Goal: Find specific page/section: Find specific page/section

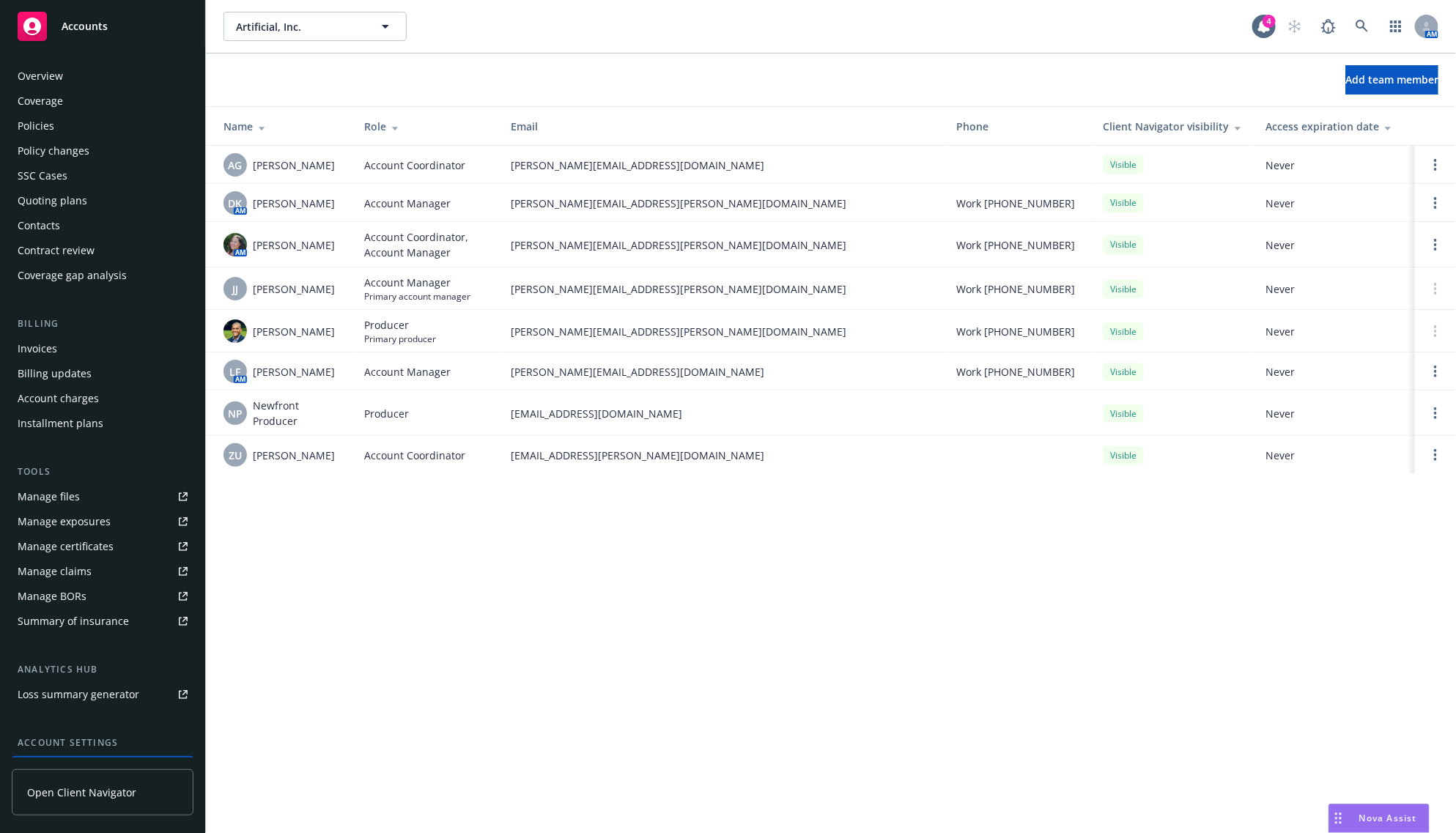
scroll to position [120, 0]
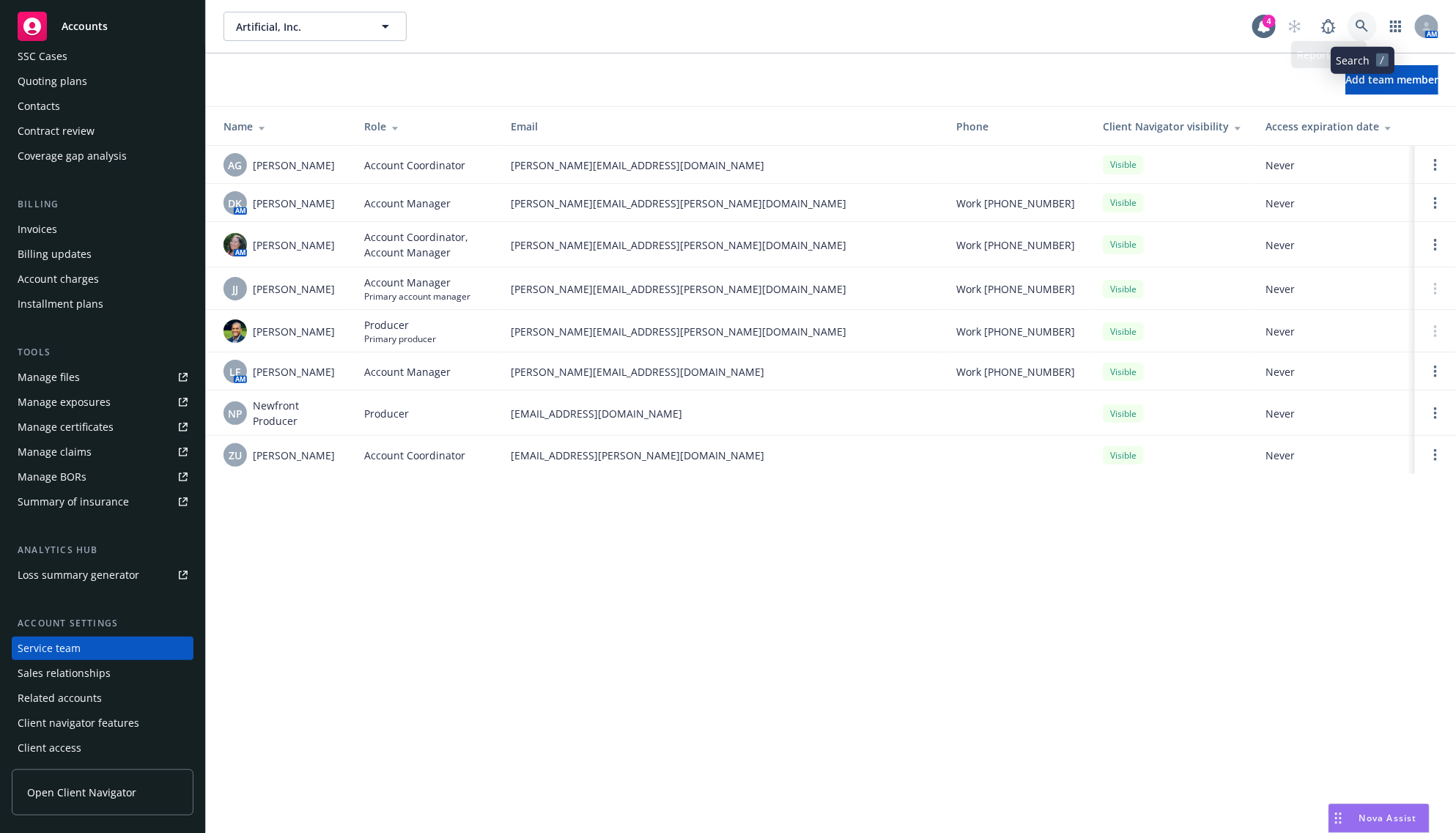
click at [1358, 28] on icon at bounding box center [1362, 26] width 13 height 13
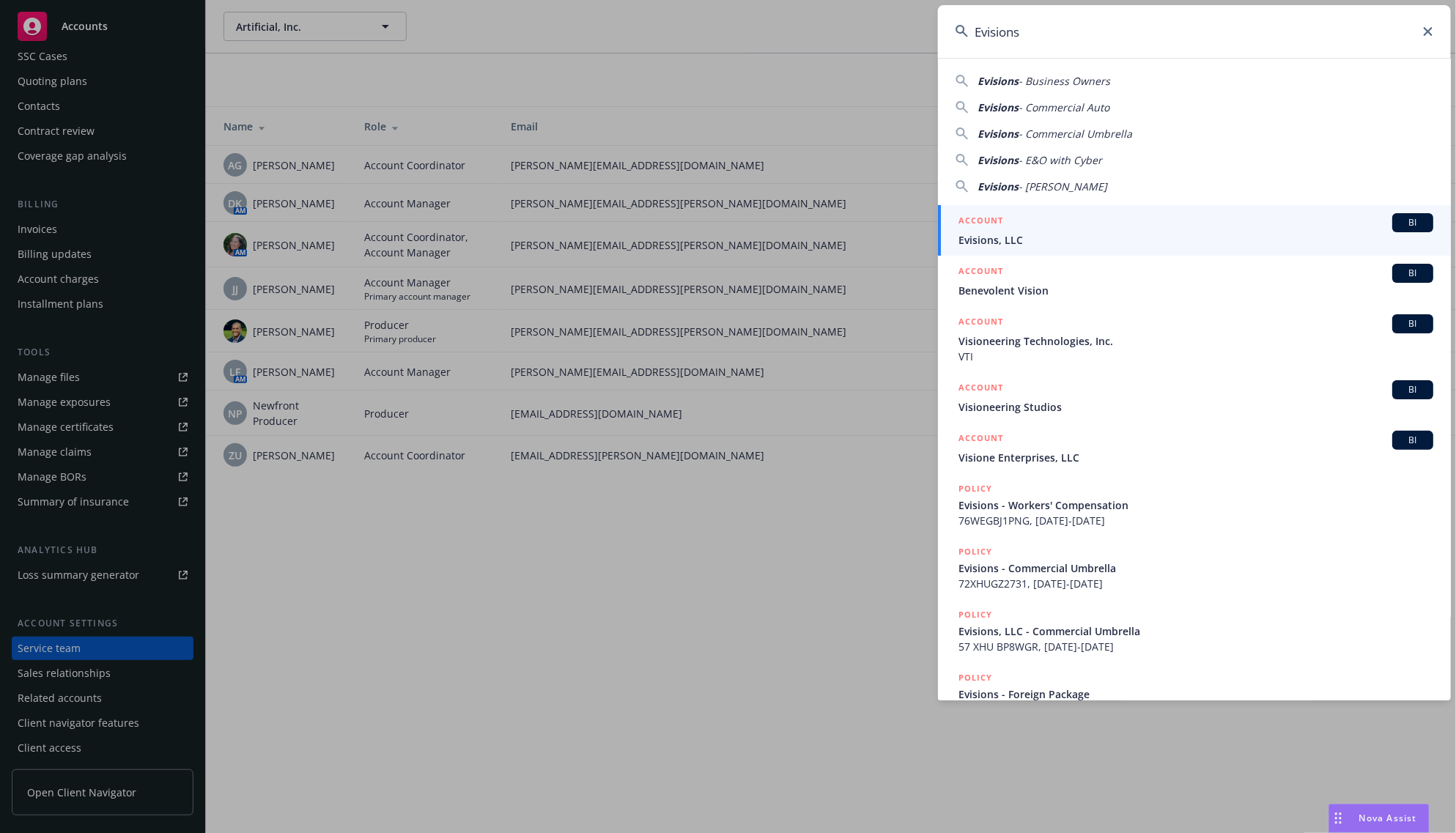
type input "Evisions"
click at [994, 236] on span "Evisions, LLC" at bounding box center [1196, 240] width 475 height 16
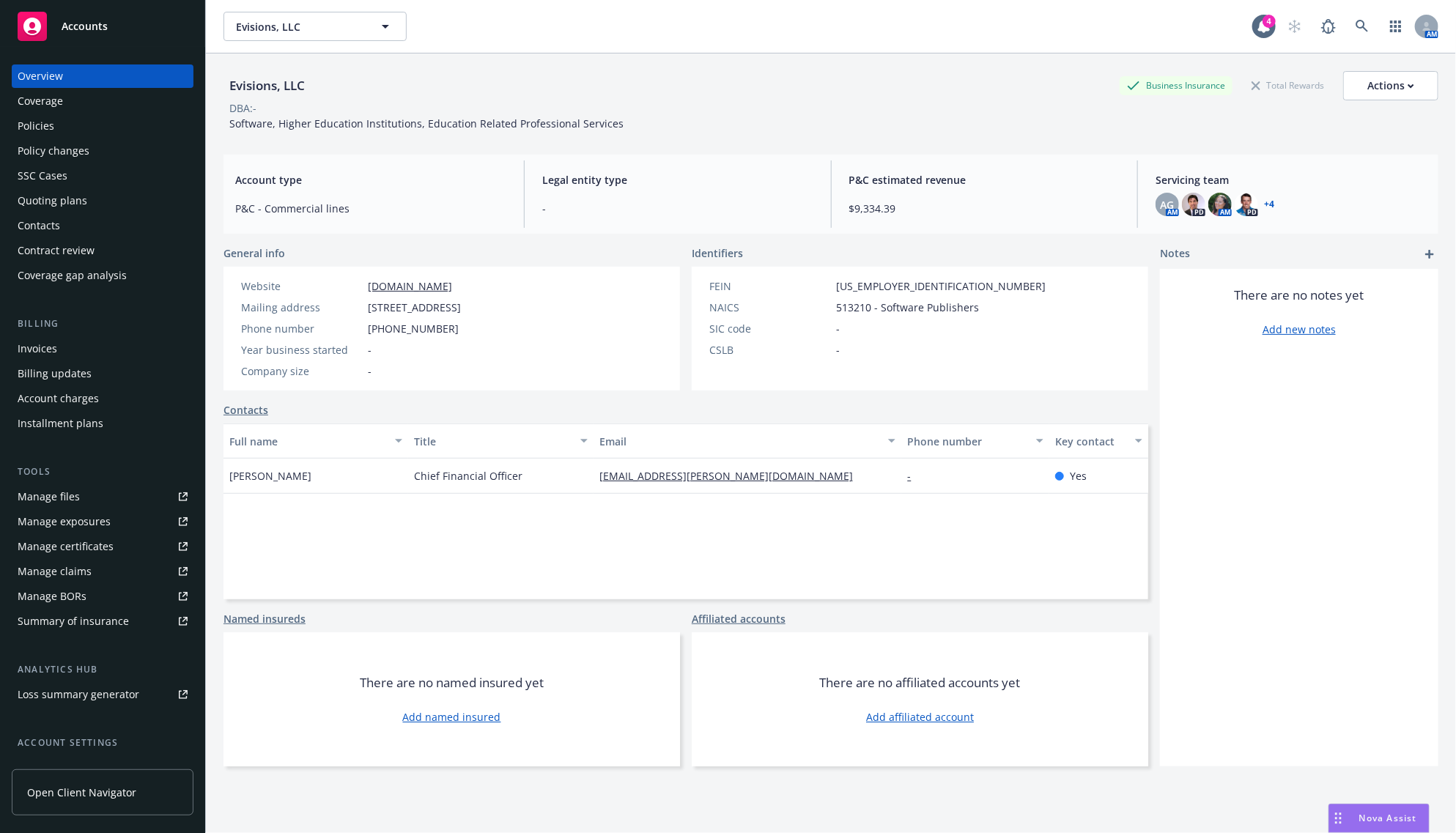
click at [35, 339] on div "Invoices" at bounding box center [37, 348] width 40 height 23
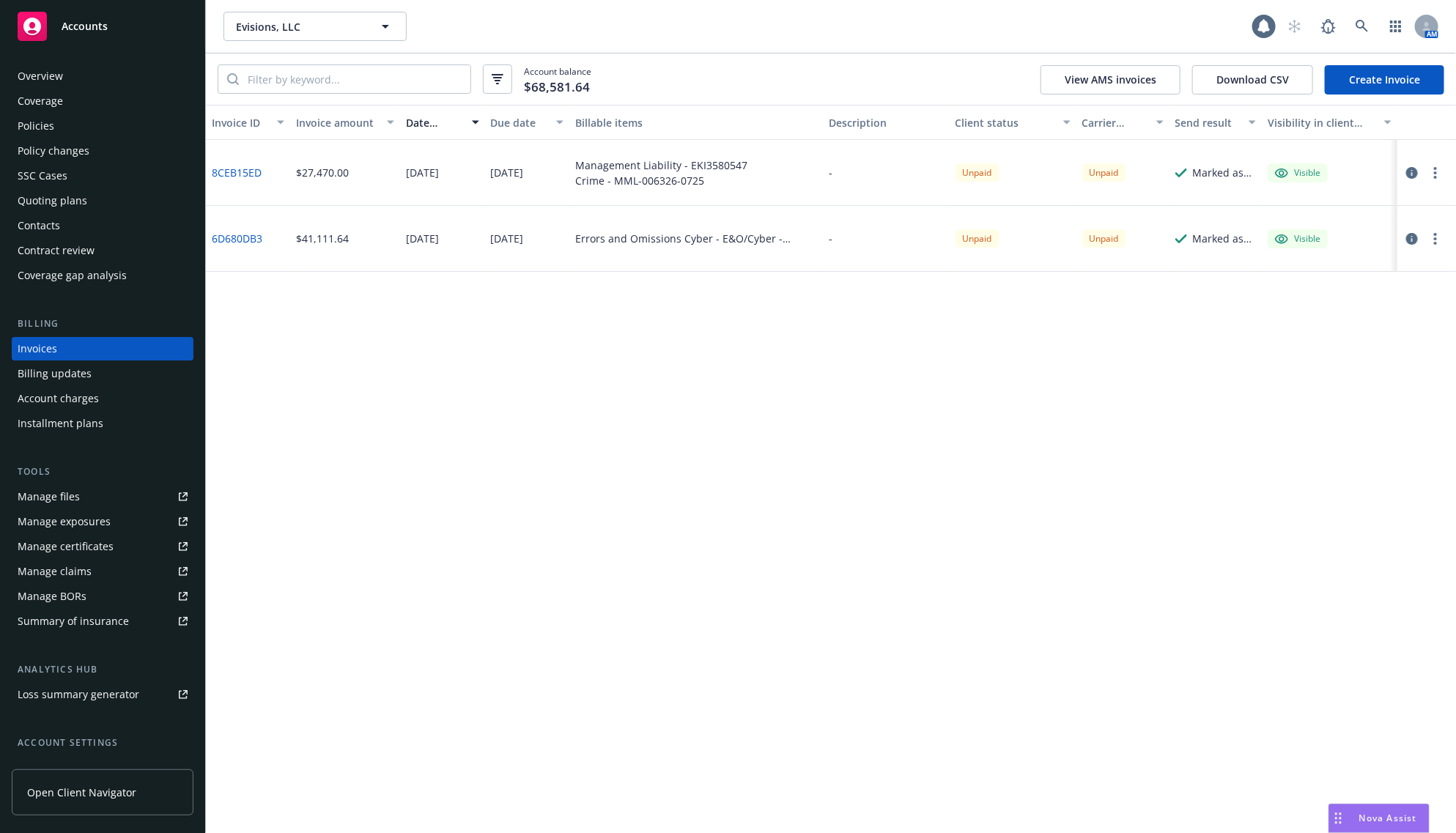
click at [852, 390] on div "Invoice ID Invoice amount Date issued Due date Billable items Description Clien…" at bounding box center [831, 469] width 1251 height 729
click at [27, 28] on icon at bounding box center [32, 26] width 18 height 18
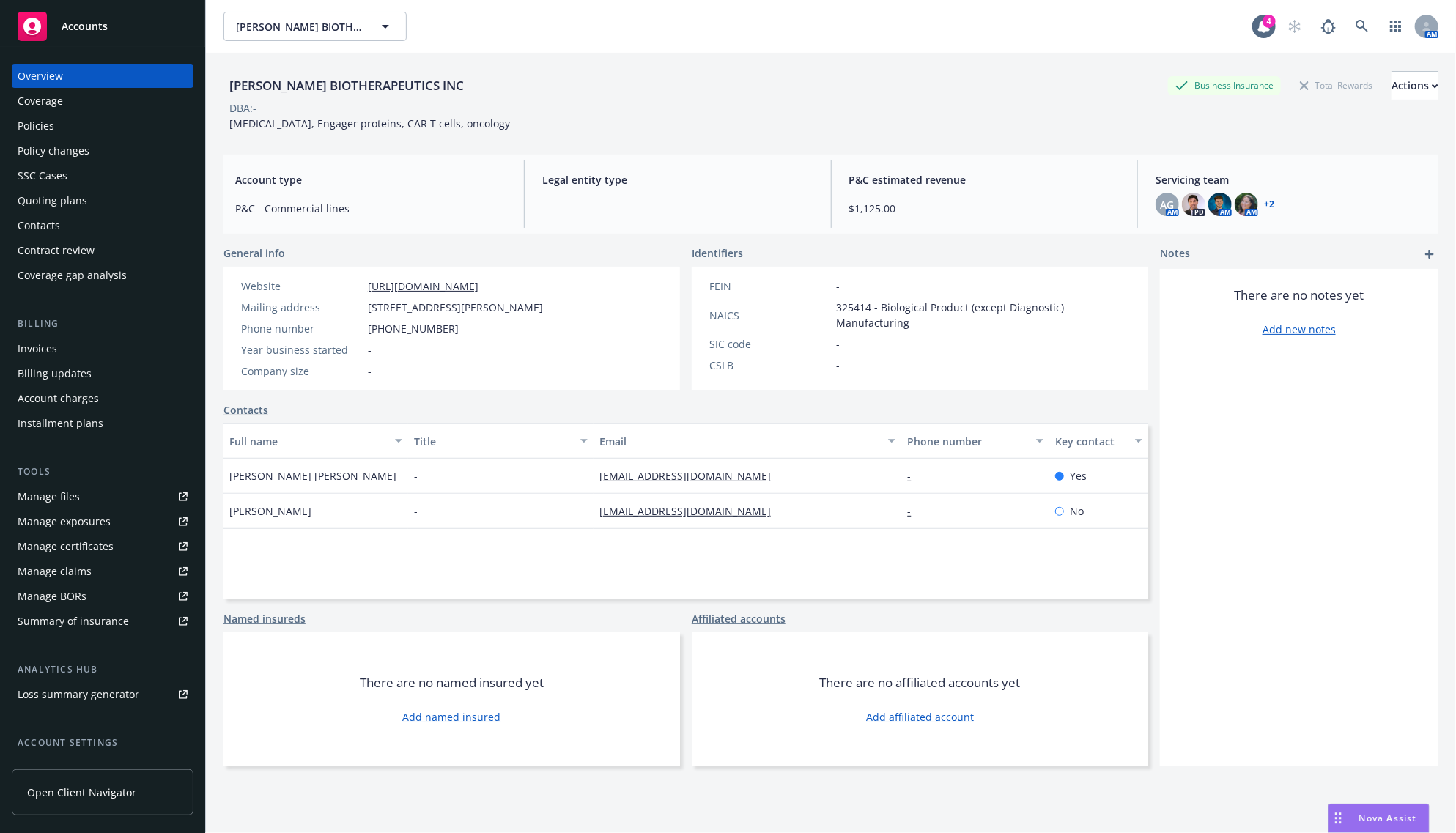
click at [73, 122] on div "Policies" at bounding box center [103, 126] width 170 height 23
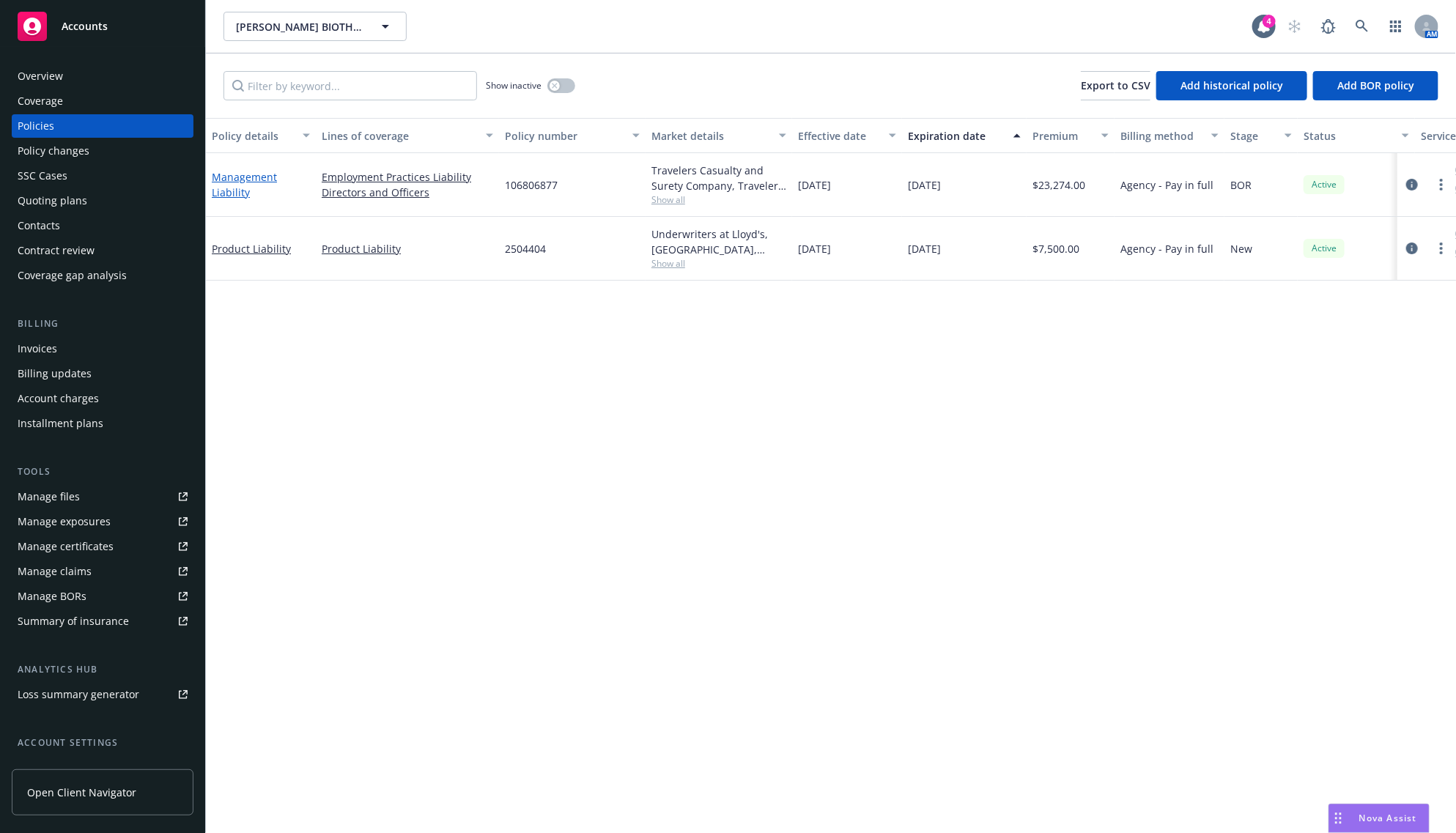
click at [250, 177] on link "Management Liability" at bounding box center [244, 185] width 65 height 30
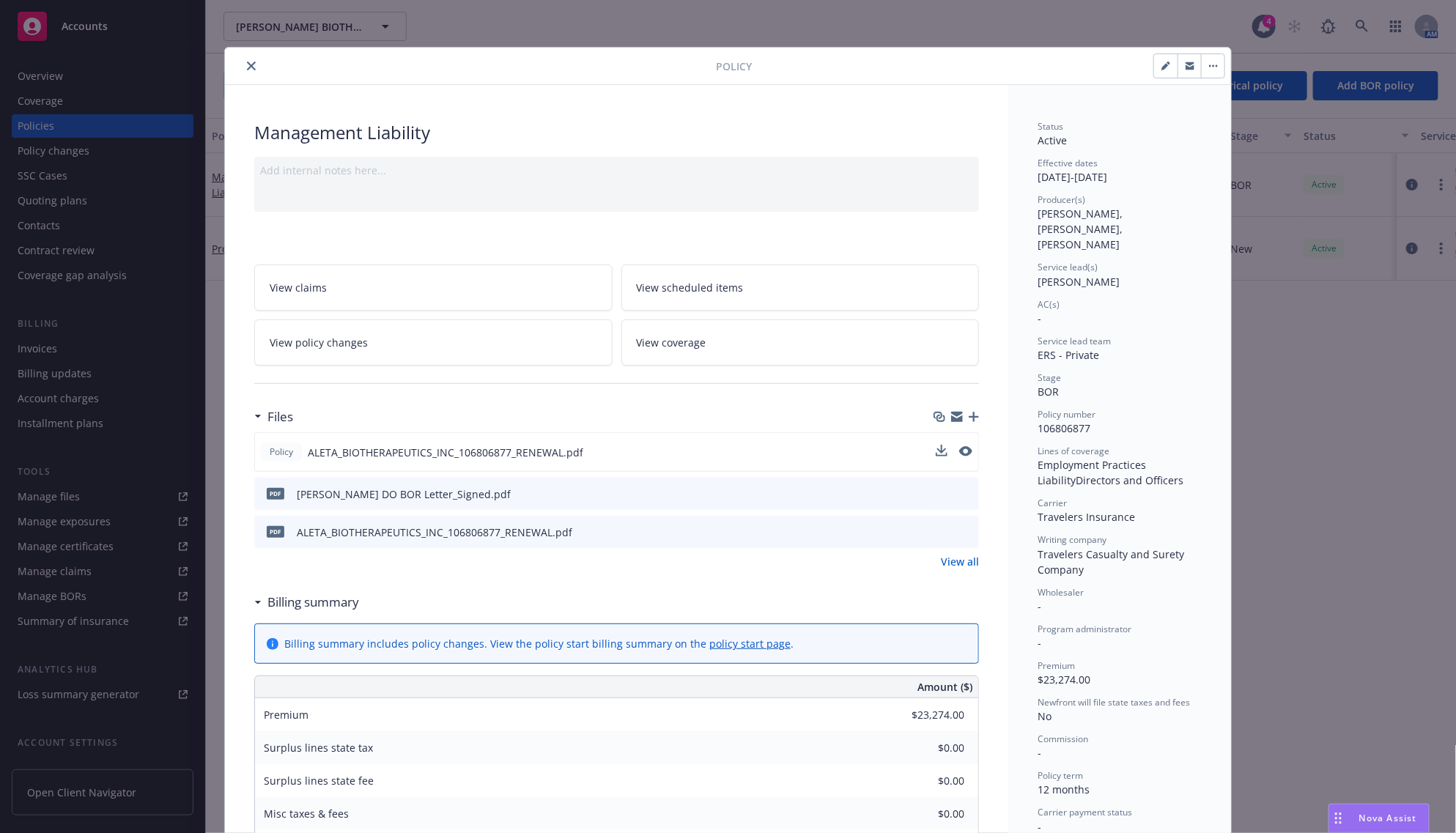
click at [959, 458] on button at bounding box center [965, 453] width 13 height 16
click at [793, 455] on div "Policy ALETA_BIOTHERAPEUTICS_INC_106806877_RENEWAL.pdf" at bounding box center [617, 452] width 725 height 40
click at [962, 451] on icon "preview file" at bounding box center [964, 451] width 13 height 10
click at [236, 61] on div at bounding box center [474, 65] width 485 height 18
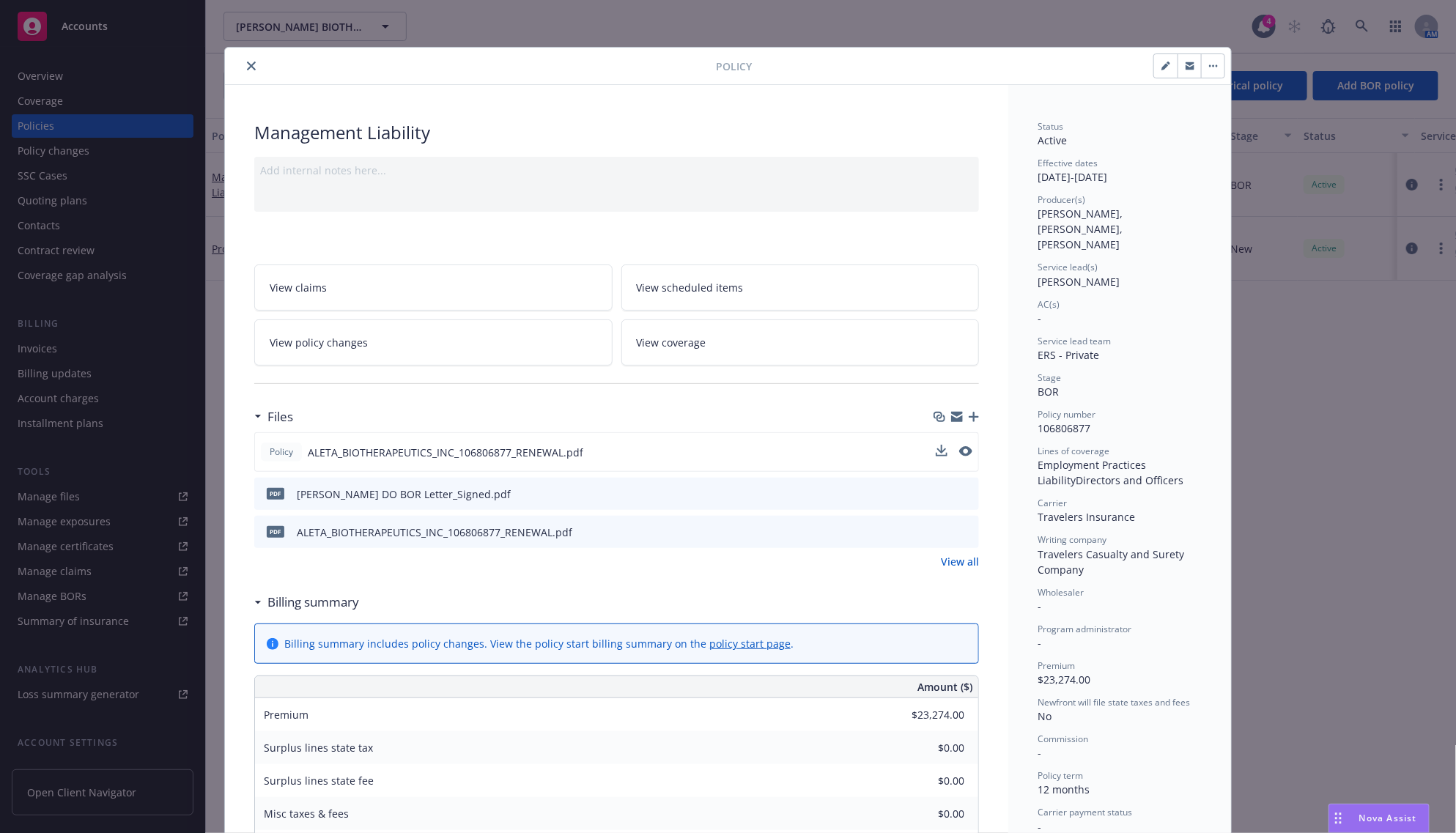
click at [247, 63] on icon "close" at bounding box center [251, 65] width 9 height 9
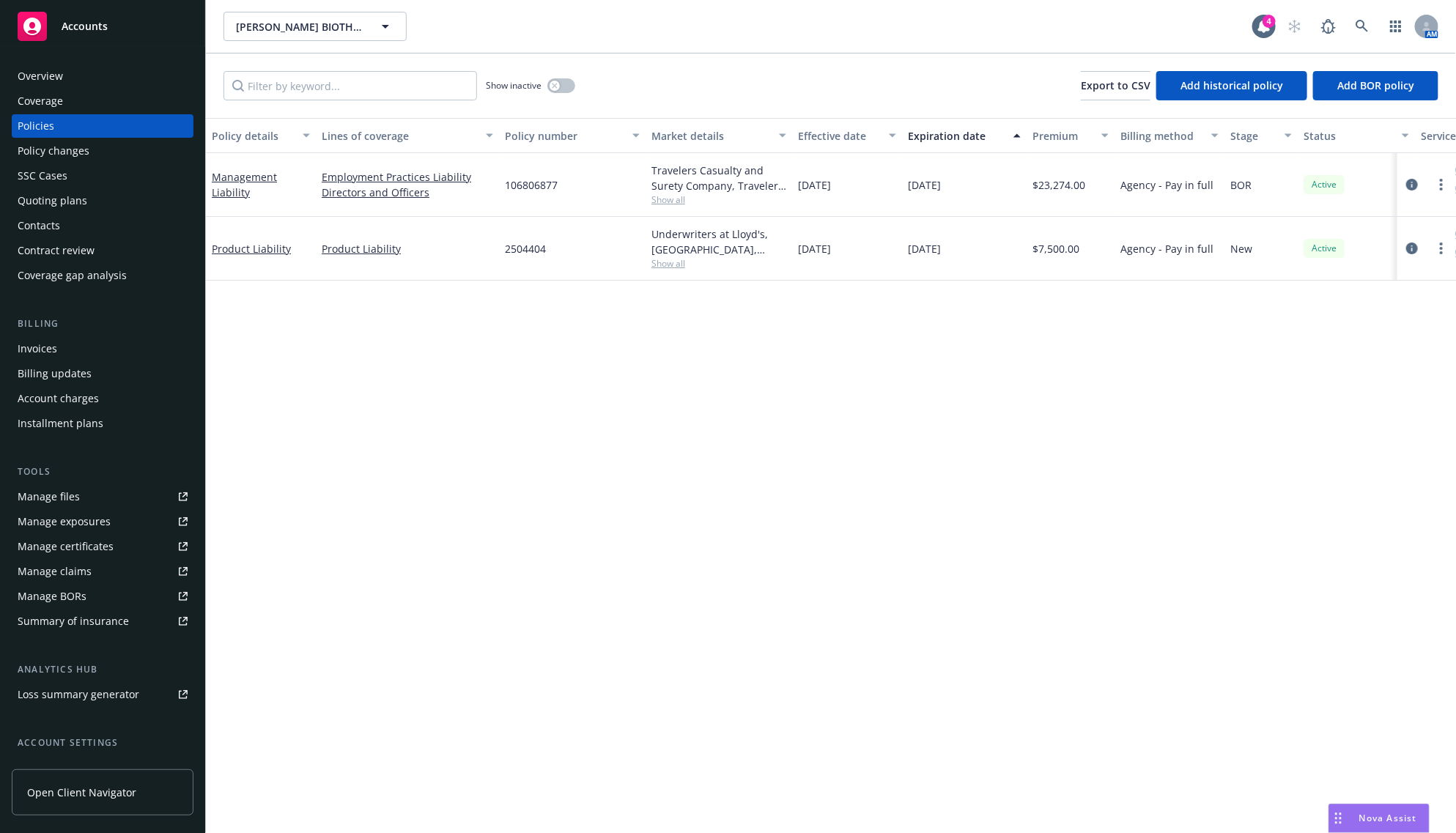
click at [45, 70] on div "Overview" at bounding box center [40, 76] width 45 height 23
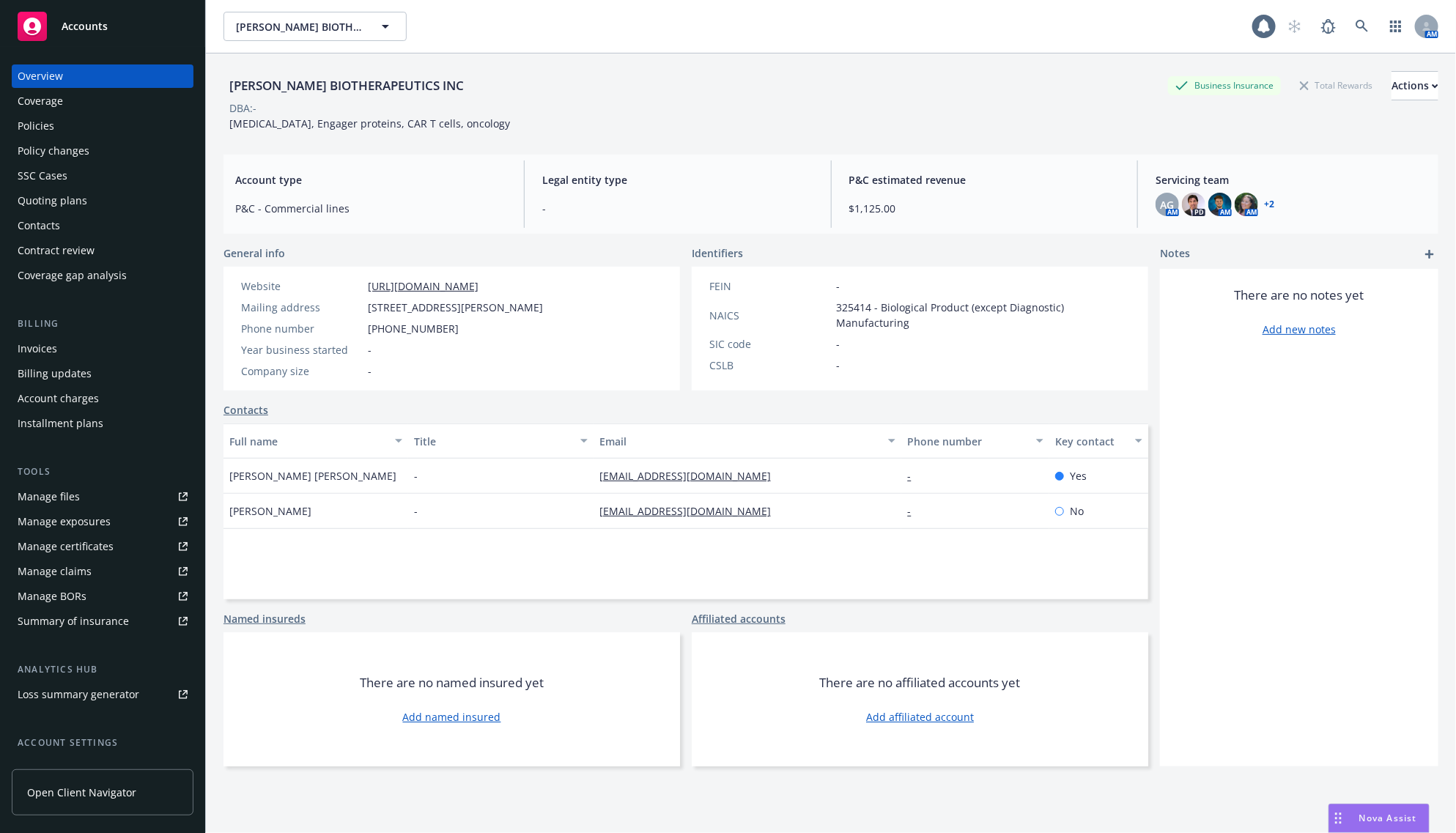
click at [247, 85] on div "[PERSON_NAME] BIOTHERAPEUTICS INC" at bounding box center [346, 86] width 247 height 19
copy div "ALETA"
click at [39, 17] on rect at bounding box center [33, 26] width 30 height 30
